Goal: Task Accomplishment & Management: Manage account settings

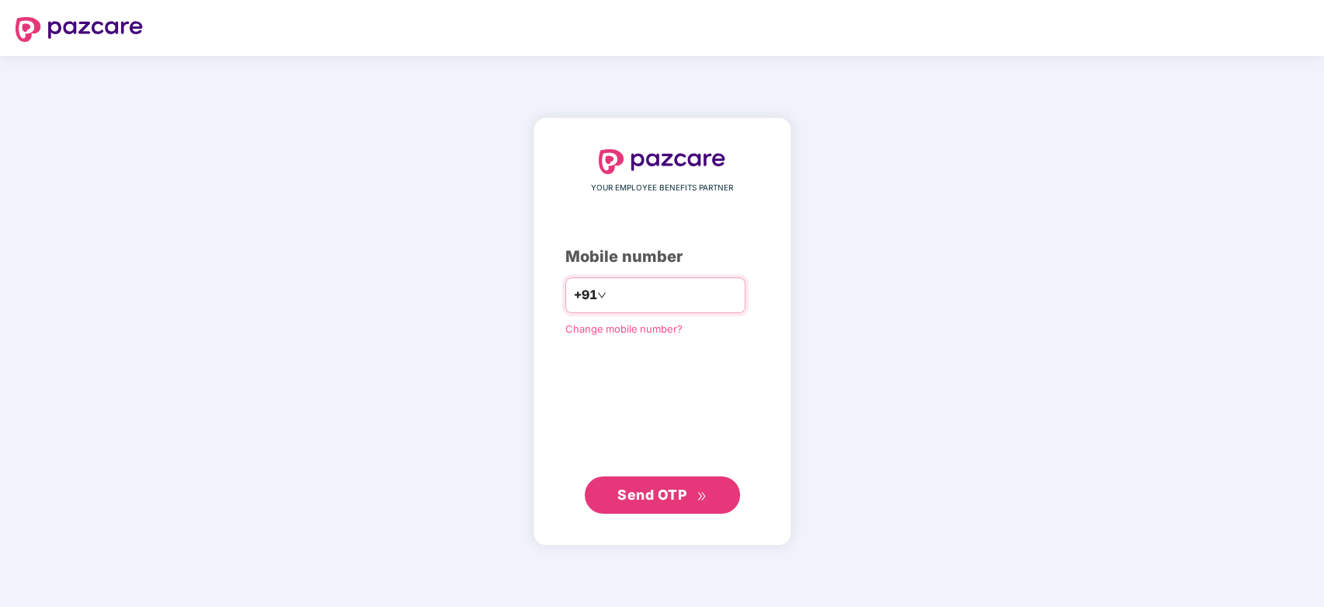
click at [702, 303] on input "number" at bounding box center [673, 295] width 127 height 25
type input "**********"
click at [684, 491] on span "Send OTP" at bounding box center [651, 493] width 69 height 16
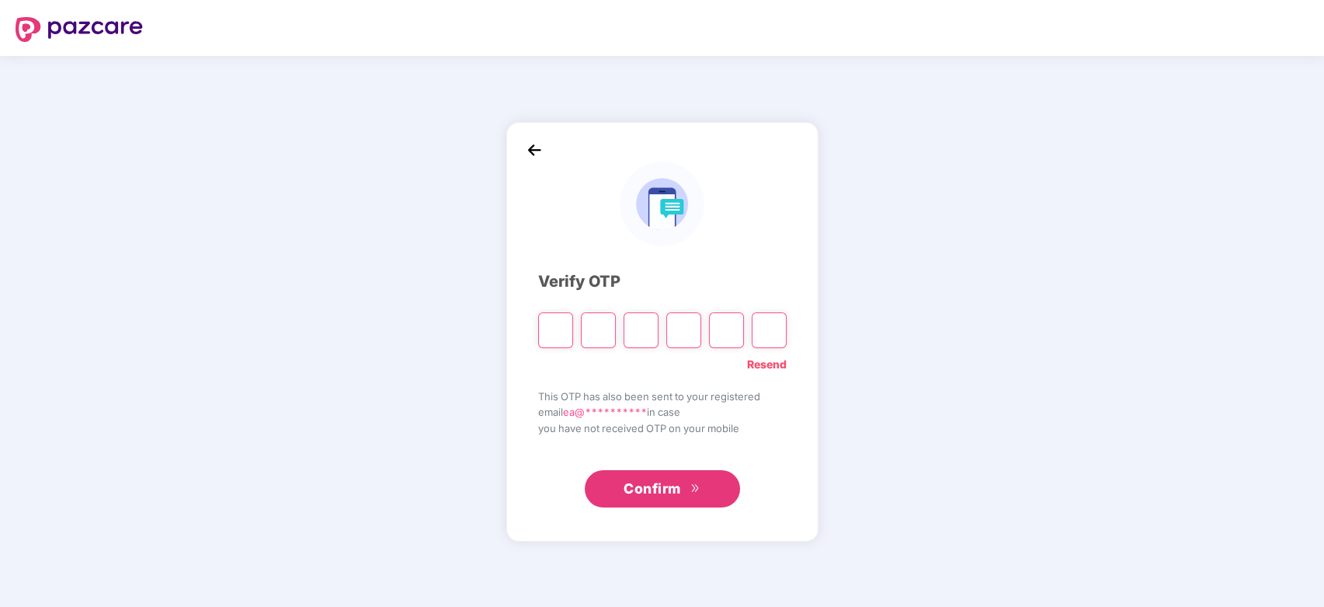
type input "*"
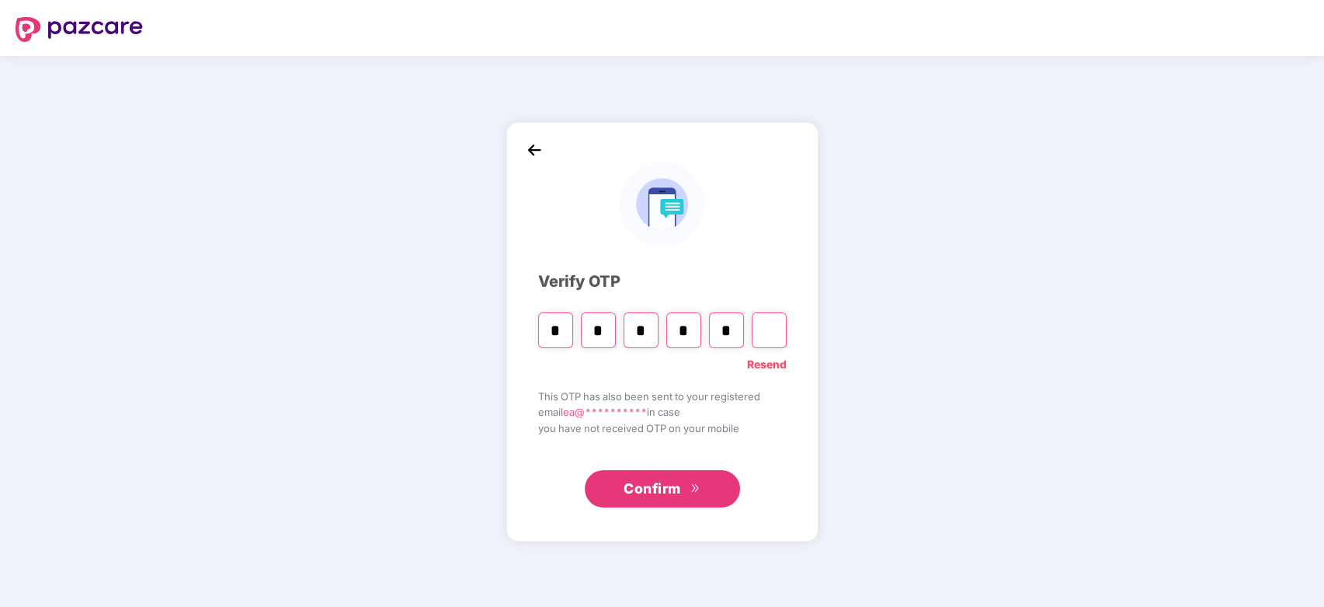
type input "*"
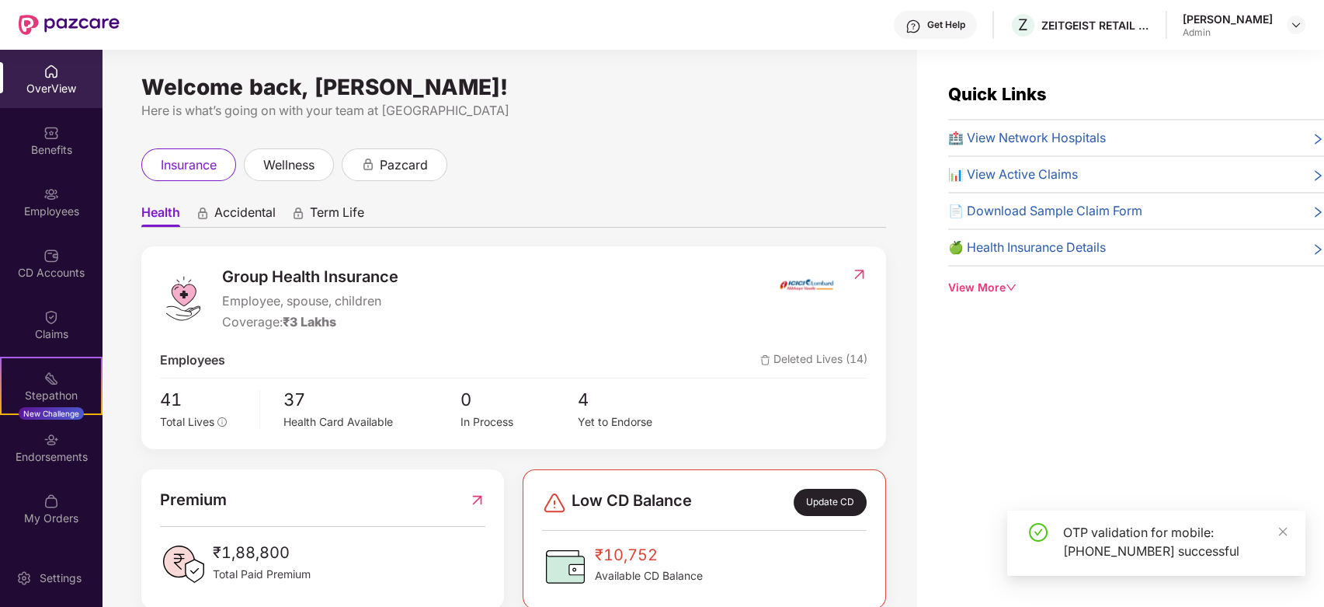
scroll to position [75, 0]
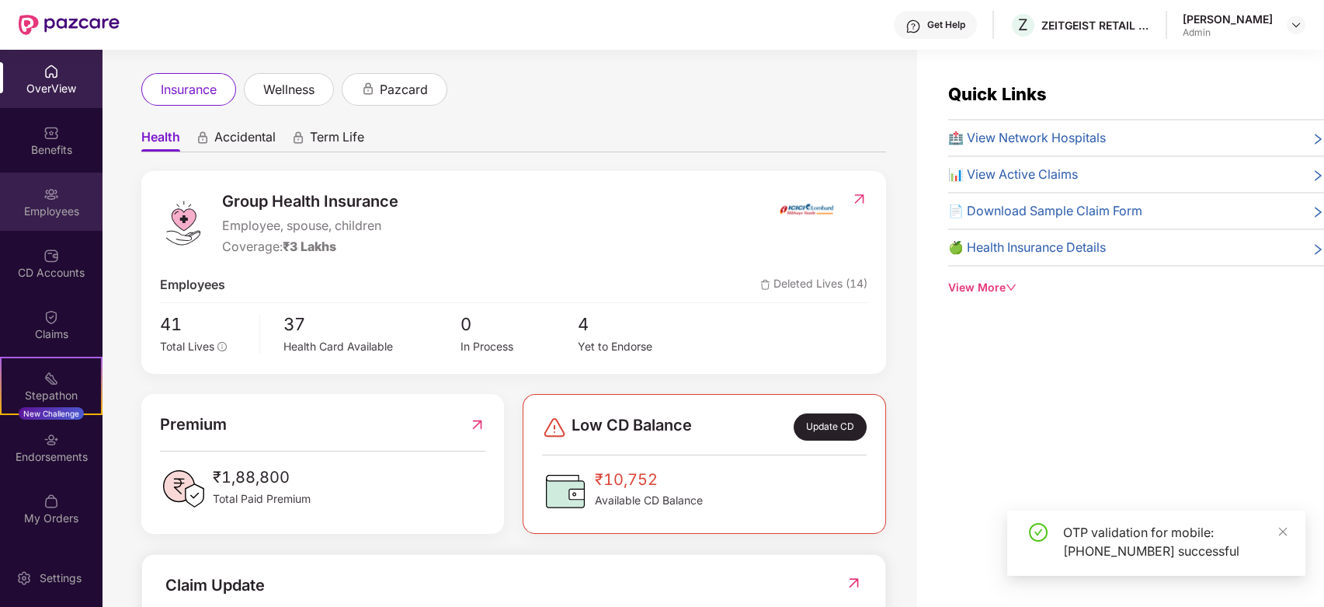
click at [32, 199] on div "Employees" at bounding box center [51, 201] width 103 height 58
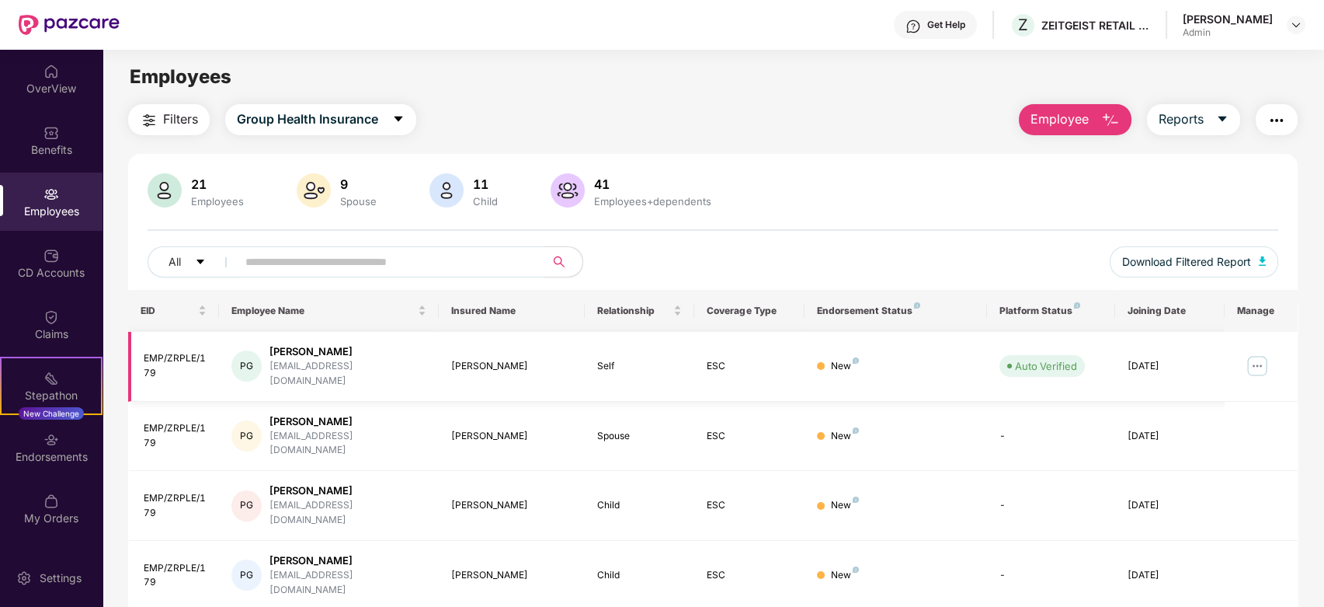
click at [1257, 360] on img at bounding box center [1257, 365] width 25 height 25
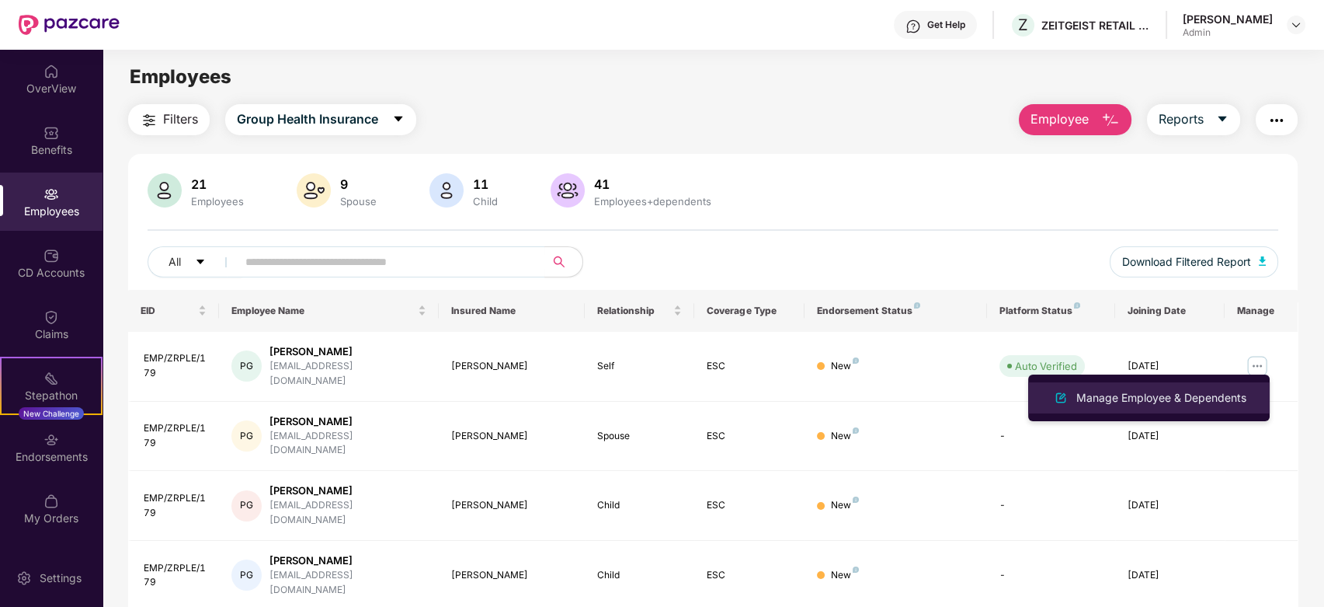
click at [1187, 399] on div "Manage Employee & Dependents" at bounding box center [1161, 397] width 176 height 17
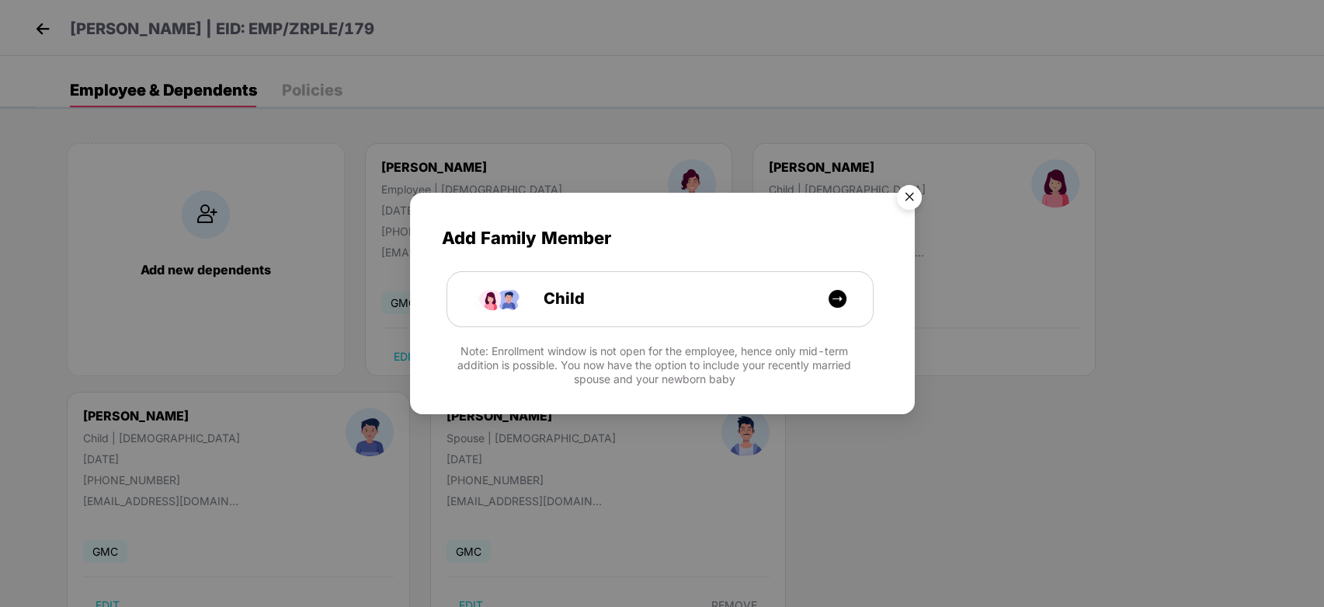
click at [910, 193] on img "Close" at bounding box center [909, 199] width 43 height 43
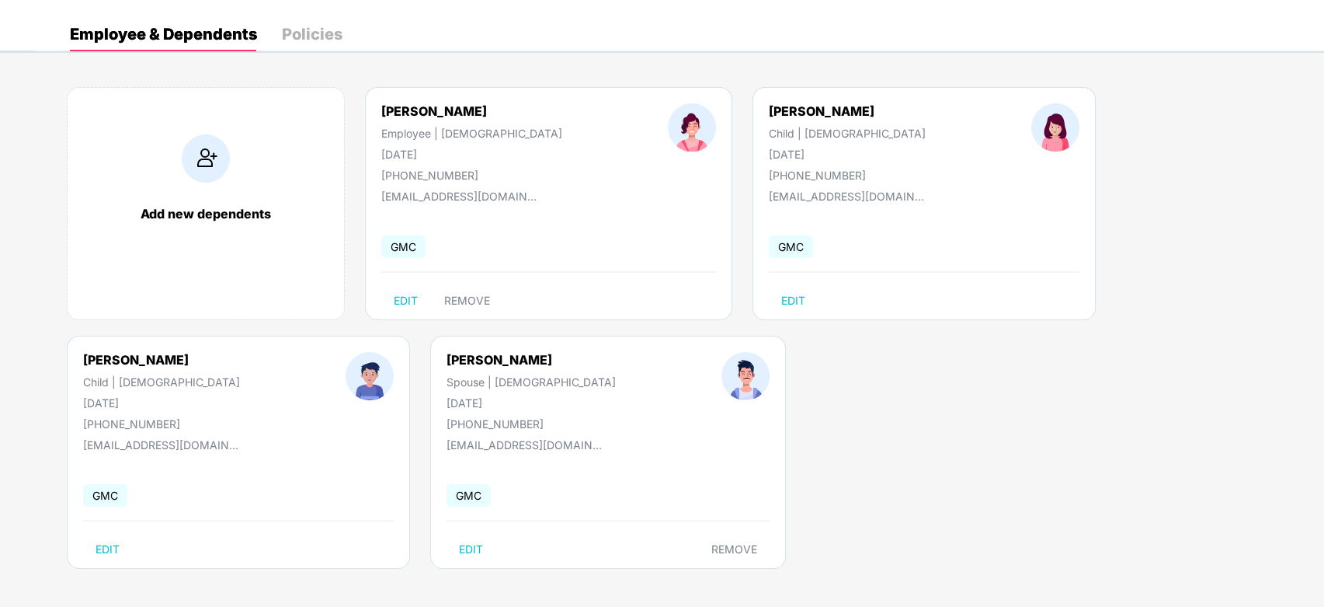
scroll to position [0, 0]
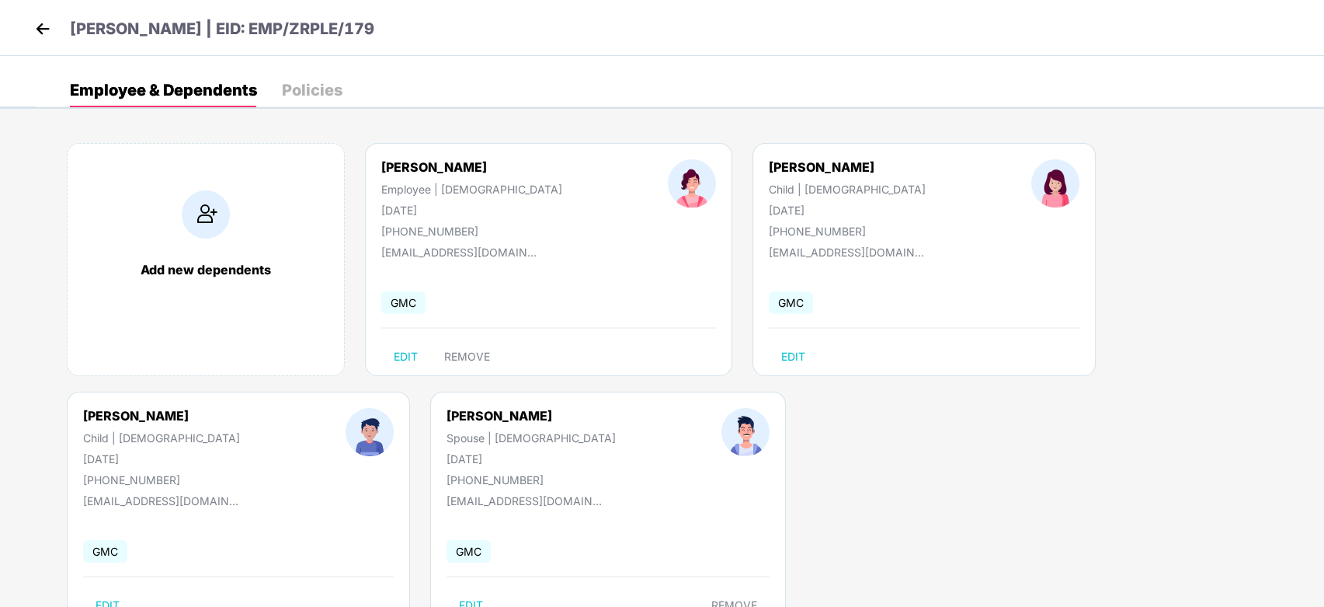
click at [50, 27] on img at bounding box center [42, 28] width 23 height 23
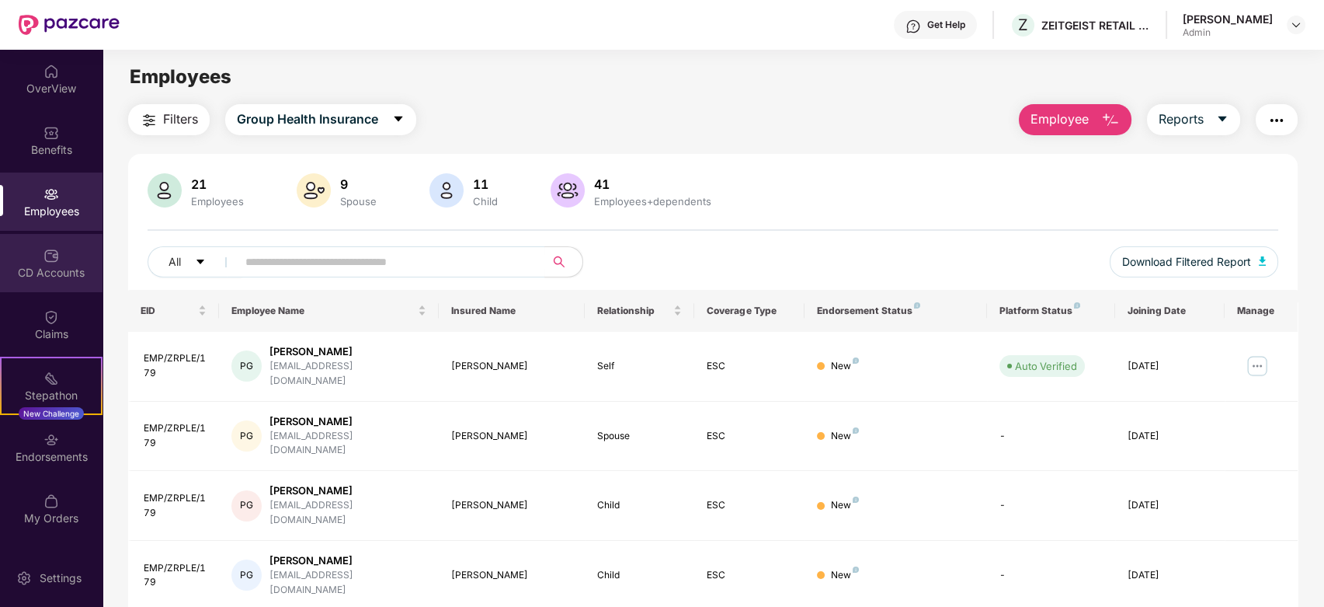
click at [43, 242] on div "CD Accounts" at bounding box center [51, 263] width 103 height 58
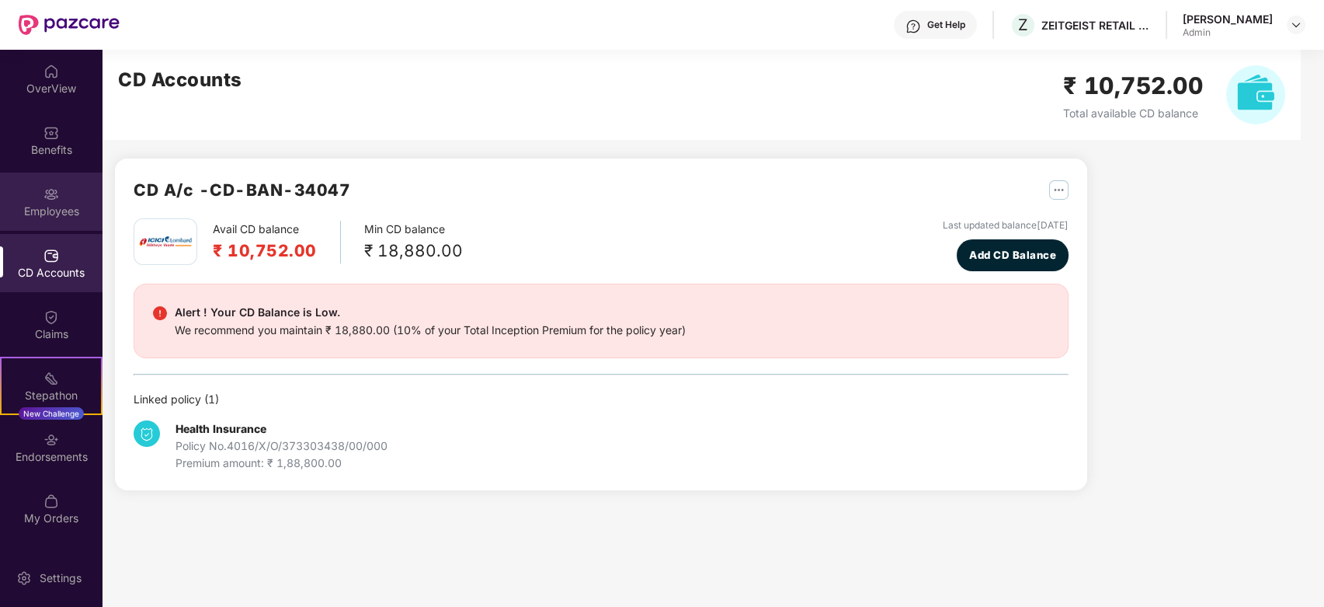
click at [55, 183] on div "Employees" at bounding box center [51, 201] width 103 height 58
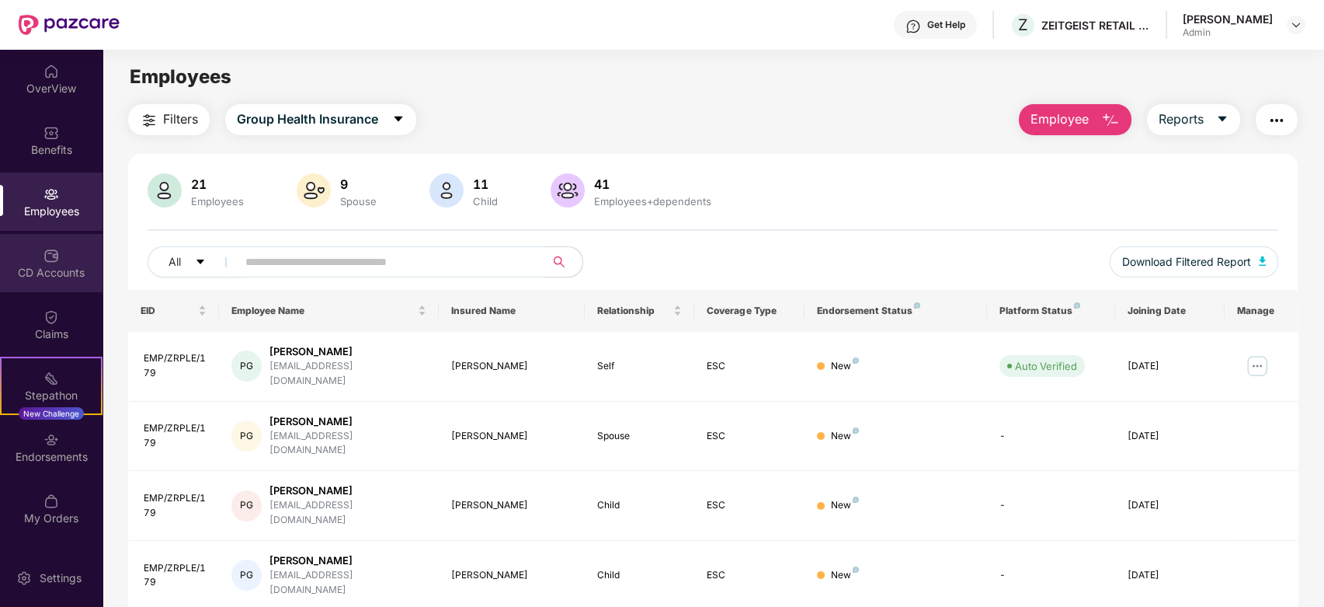
click at [62, 253] on div "CD Accounts" at bounding box center [51, 263] width 103 height 58
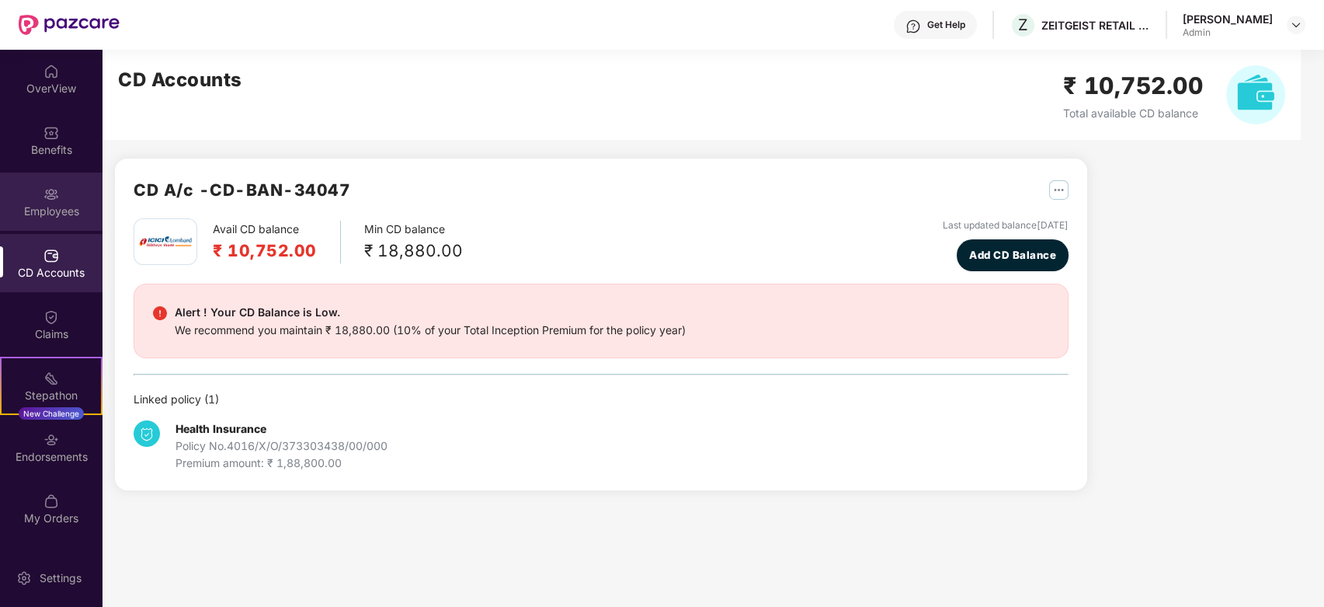
click at [73, 215] on div "Employees" at bounding box center [51, 211] width 103 height 16
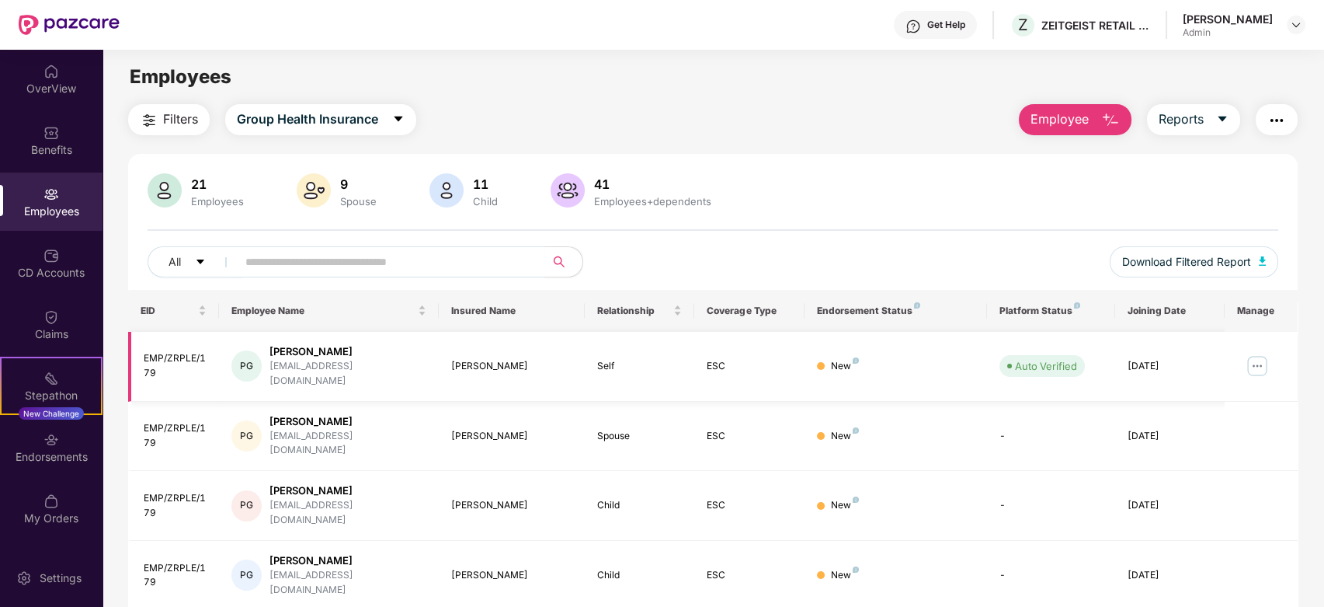
click at [1262, 353] on img at bounding box center [1257, 365] width 25 height 25
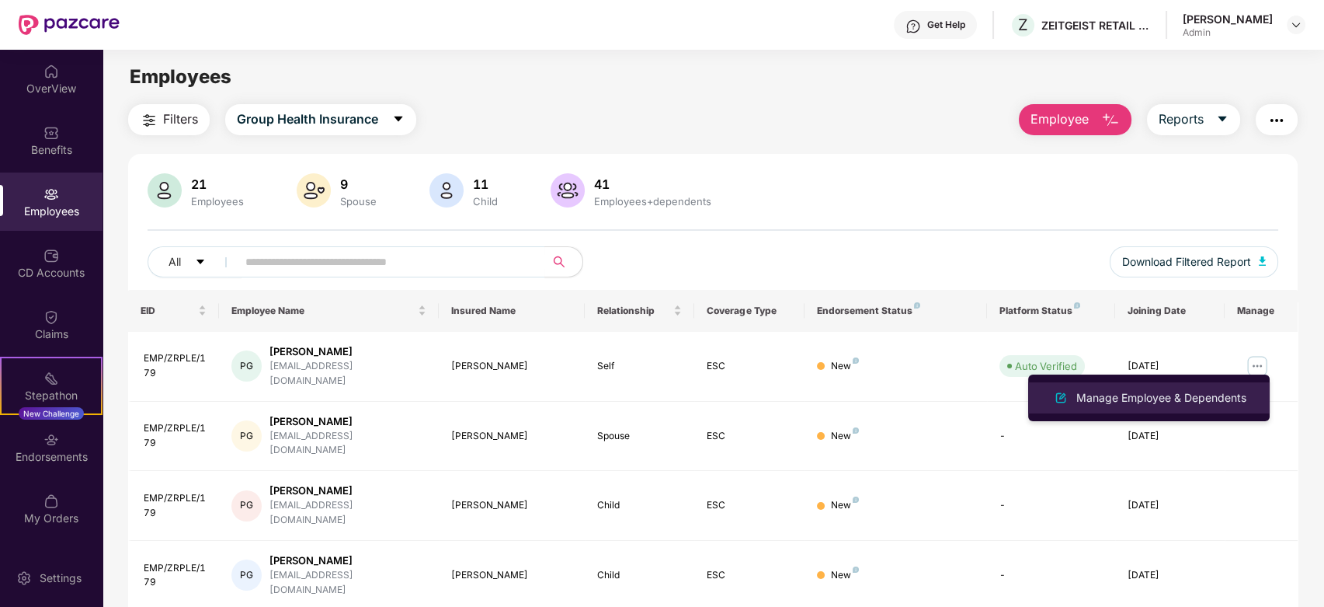
click at [1172, 395] on div "Manage Employee & Dependents" at bounding box center [1161, 397] width 176 height 17
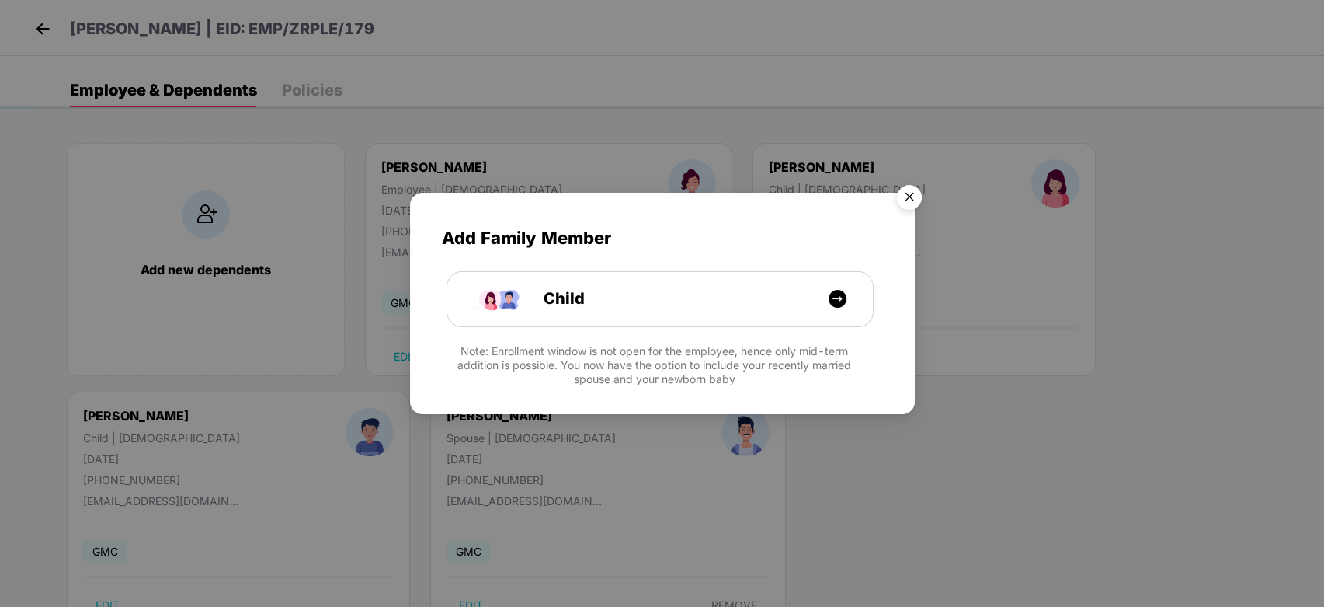
click at [896, 207] on img "Close" at bounding box center [909, 199] width 43 height 43
